Goal: Task Accomplishment & Management: Use online tool/utility

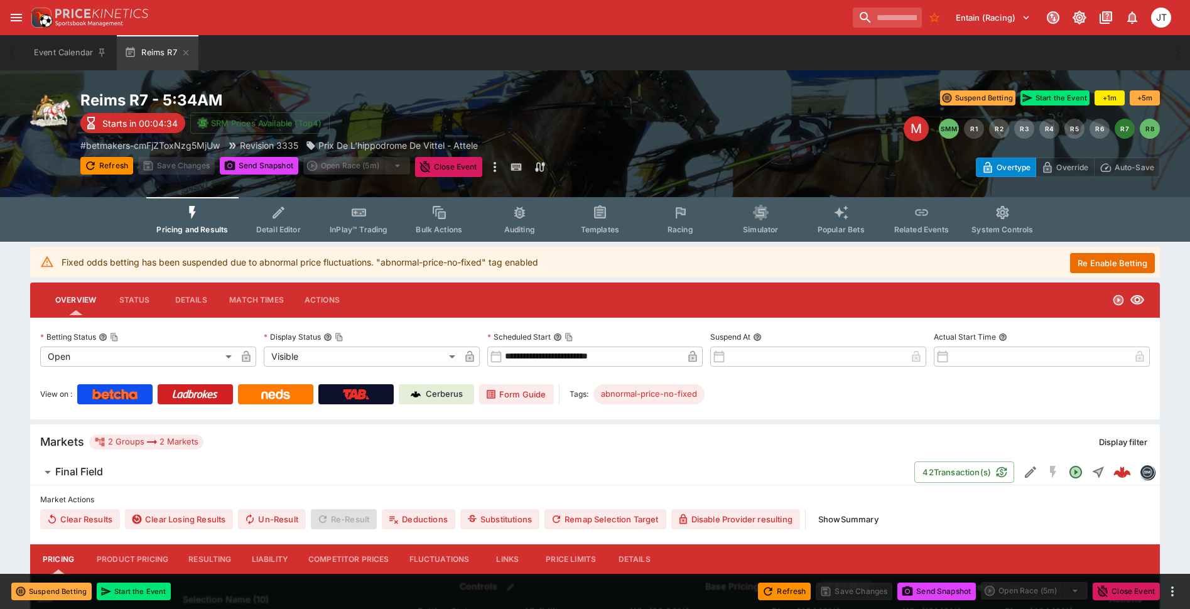
click at [1085, 267] on button "Re Enable Betting" at bounding box center [1112, 263] width 85 height 20
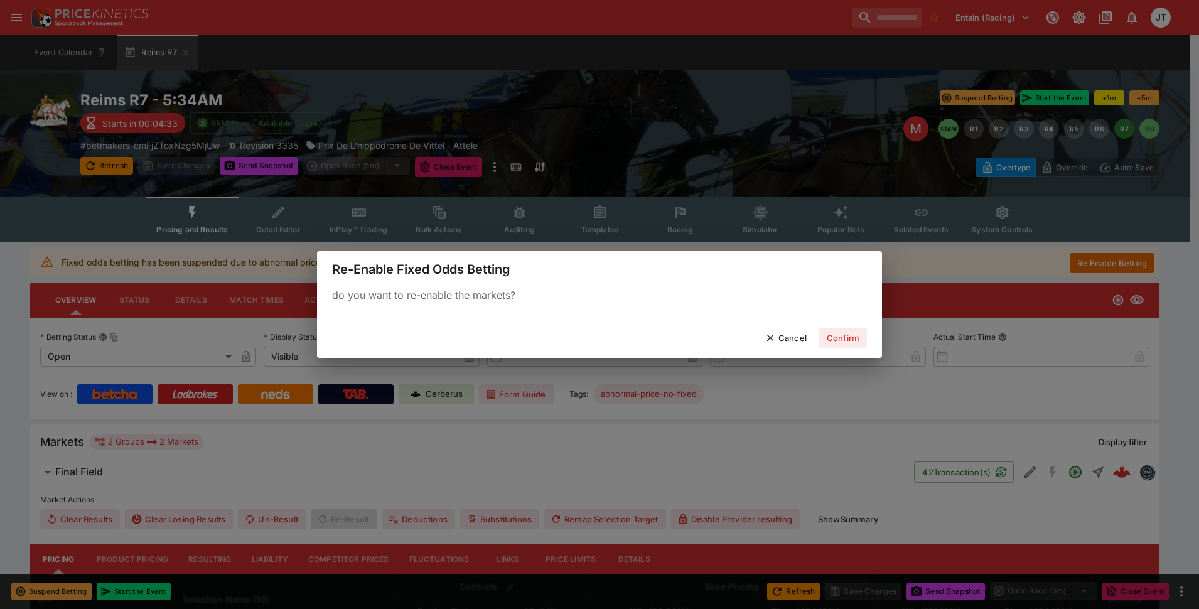
click at [857, 340] on button "Confirm" at bounding box center [843, 338] width 48 height 20
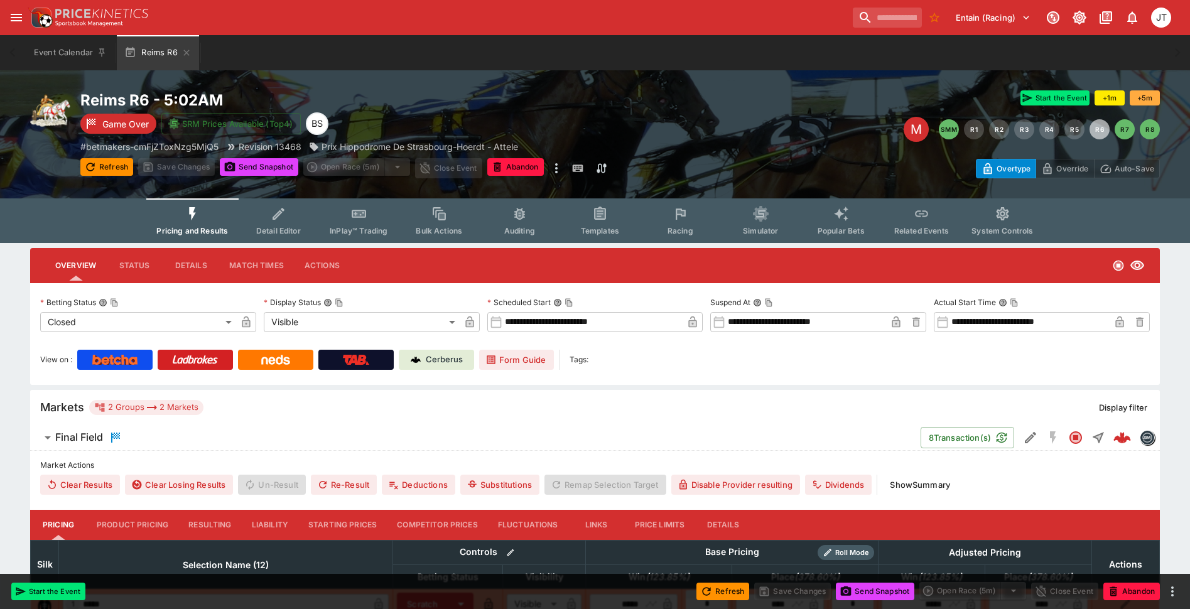
click at [933, 488] on button "Show Summary" at bounding box center [919, 485] width 75 height 20
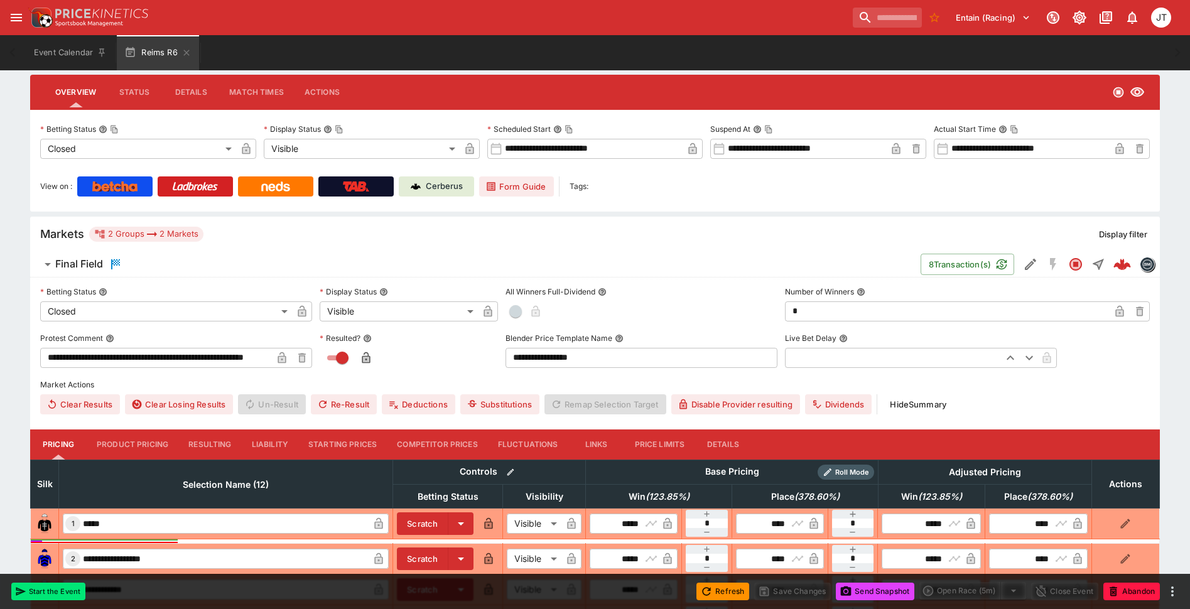
scroll to position [188, 0]
